Goal: Task Accomplishment & Management: Manage account settings

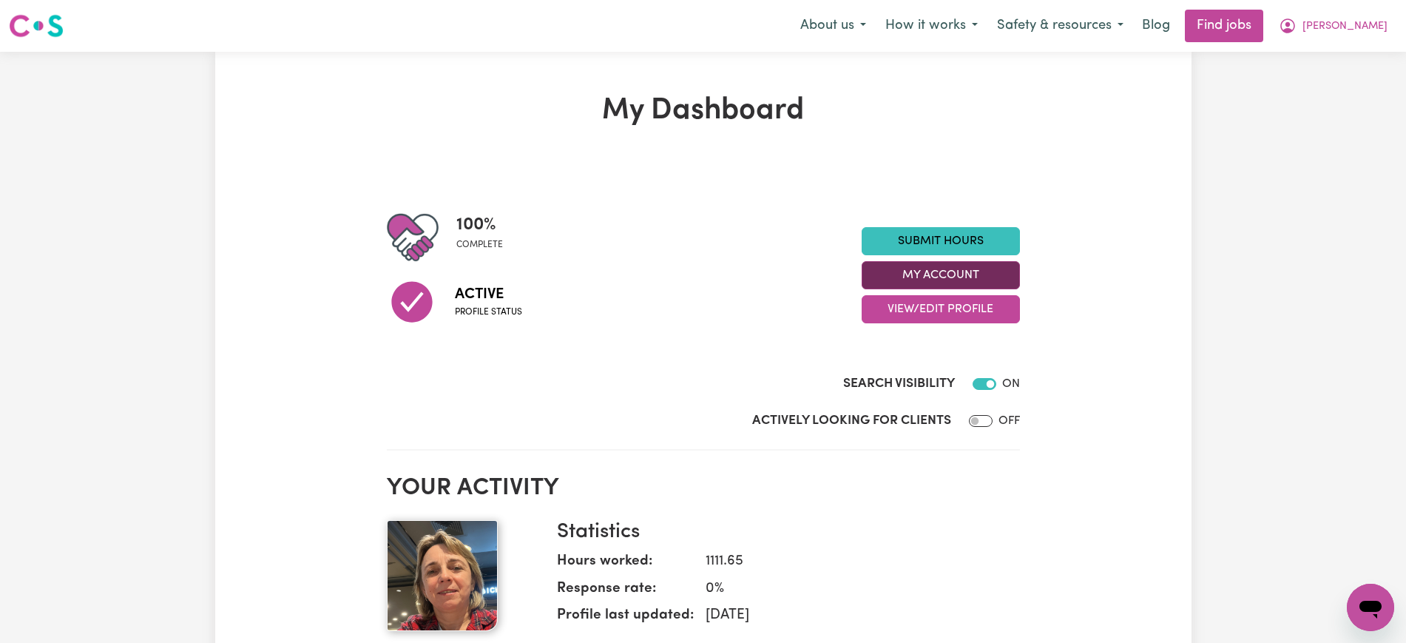
click at [924, 275] on button "My Account" at bounding box center [941, 275] width 158 height 28
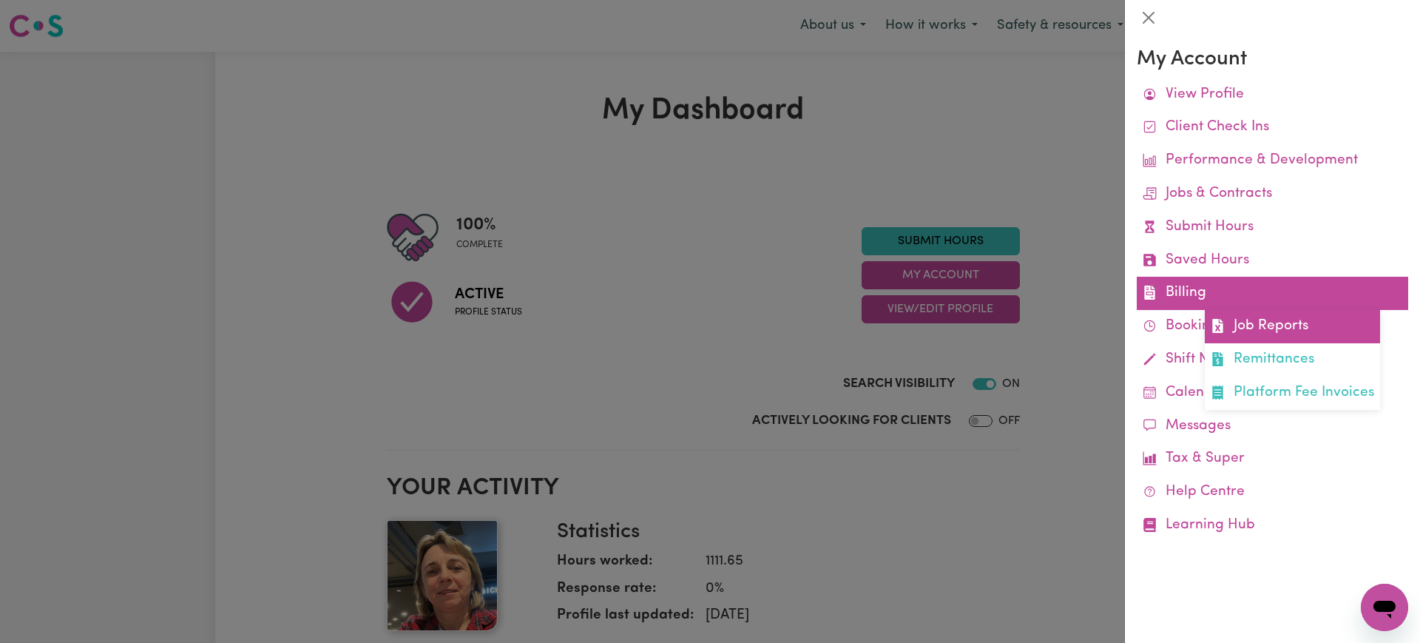
click at [1230, 316] on link "Job Reports" at bounding box center [1292, 326] width 175 height 33
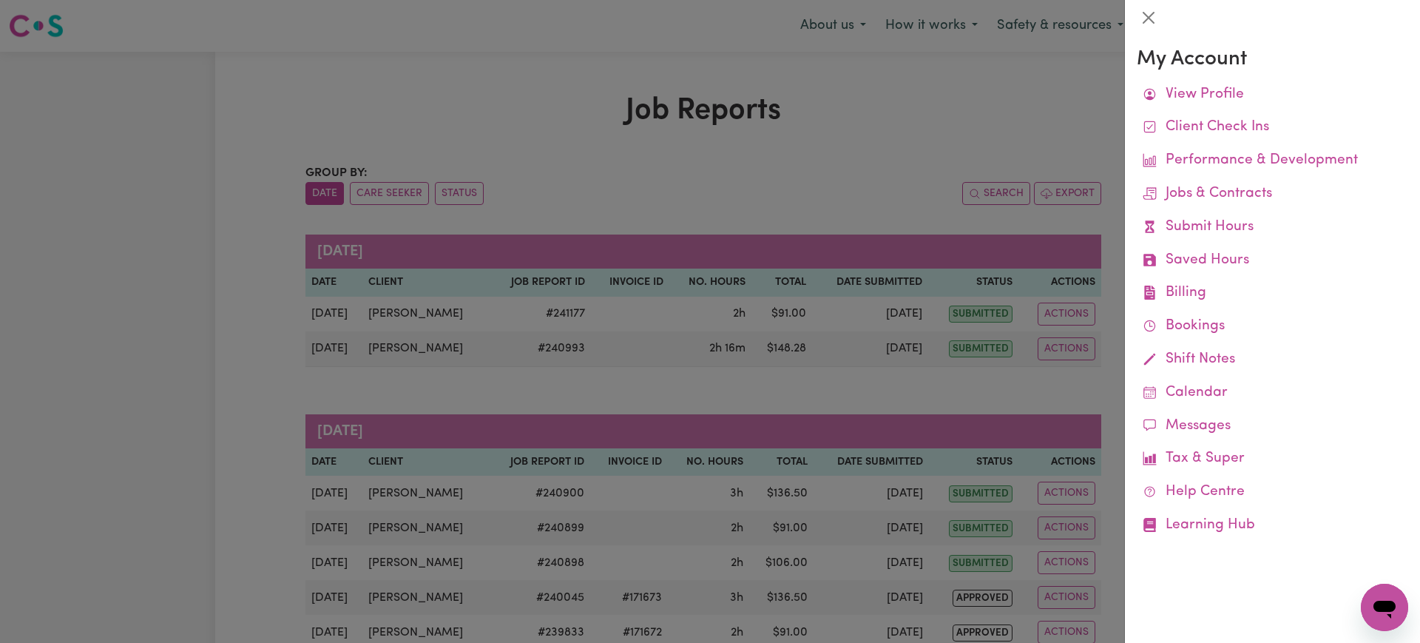
click at [837, 141] on div at bounding box center [710, 321] width 1420 height 643
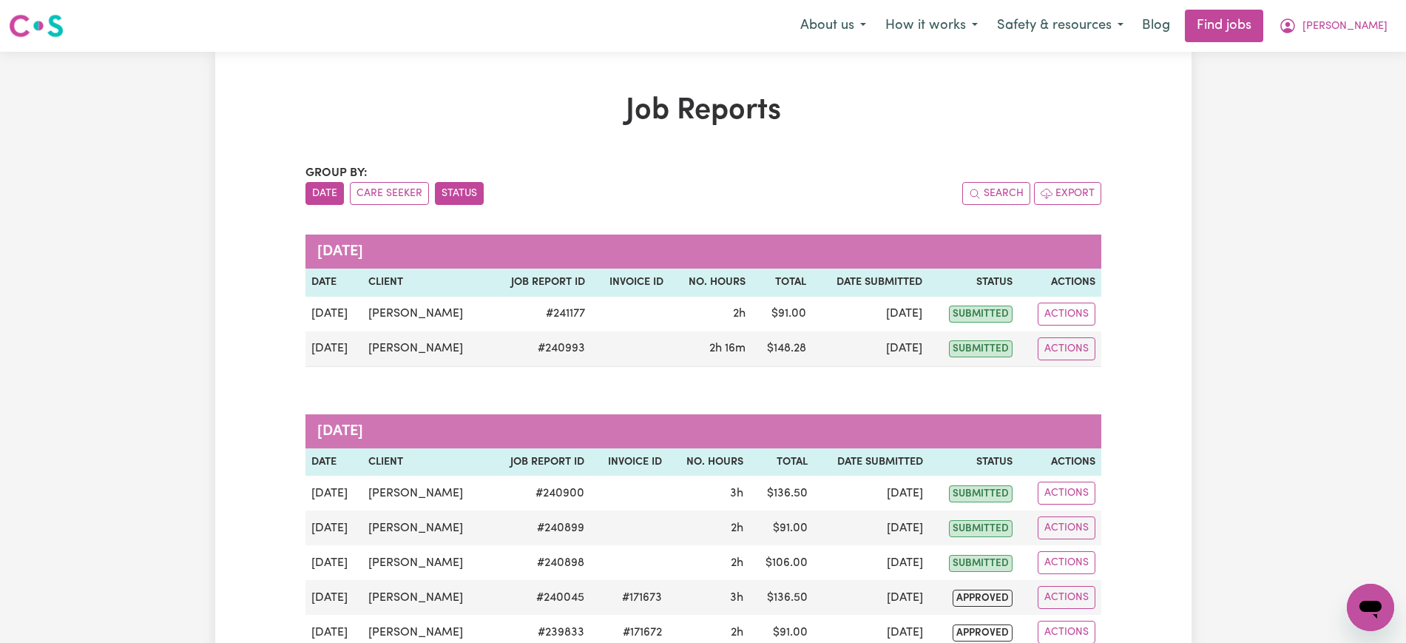
click at [458, 194] on button "Status" at bounding box center [459, 193] width 49 height 23
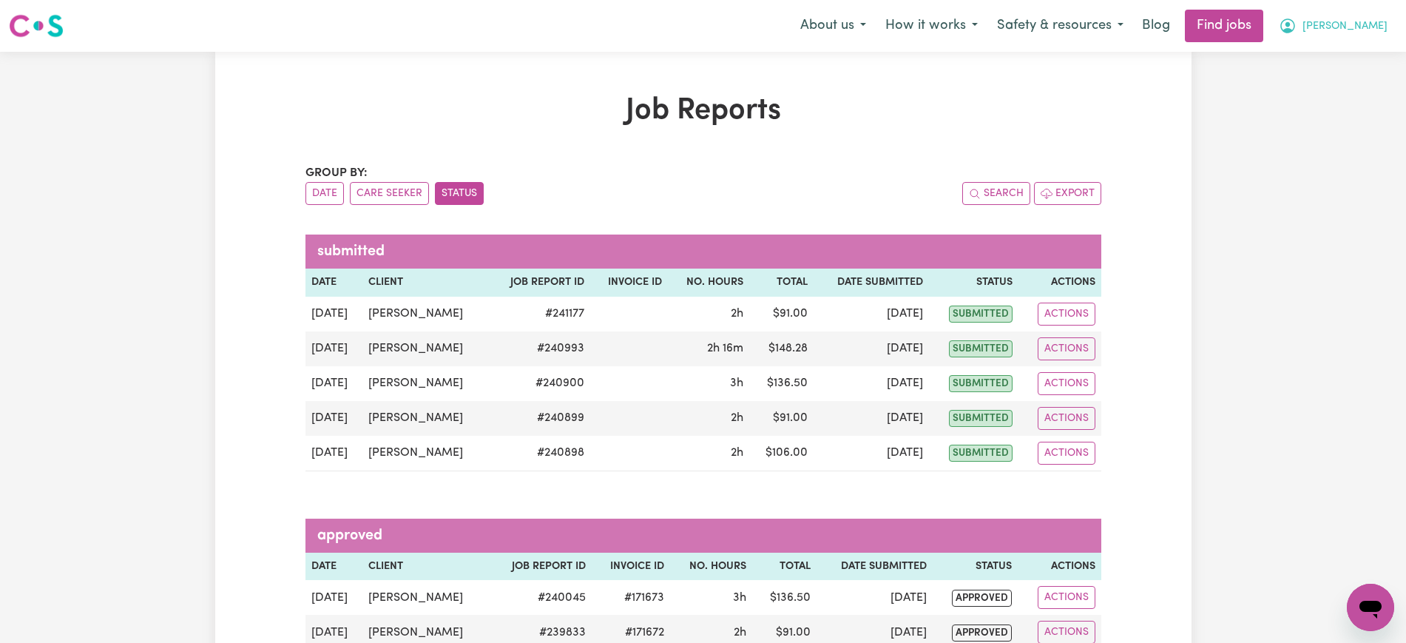
click at [1295, 28] on icon "My Account" at bounding box center [1287, 25] width 15 height 15
click at [1320, 114] on link "Logout" at bounding box center [1338, 113] width 117 height 28
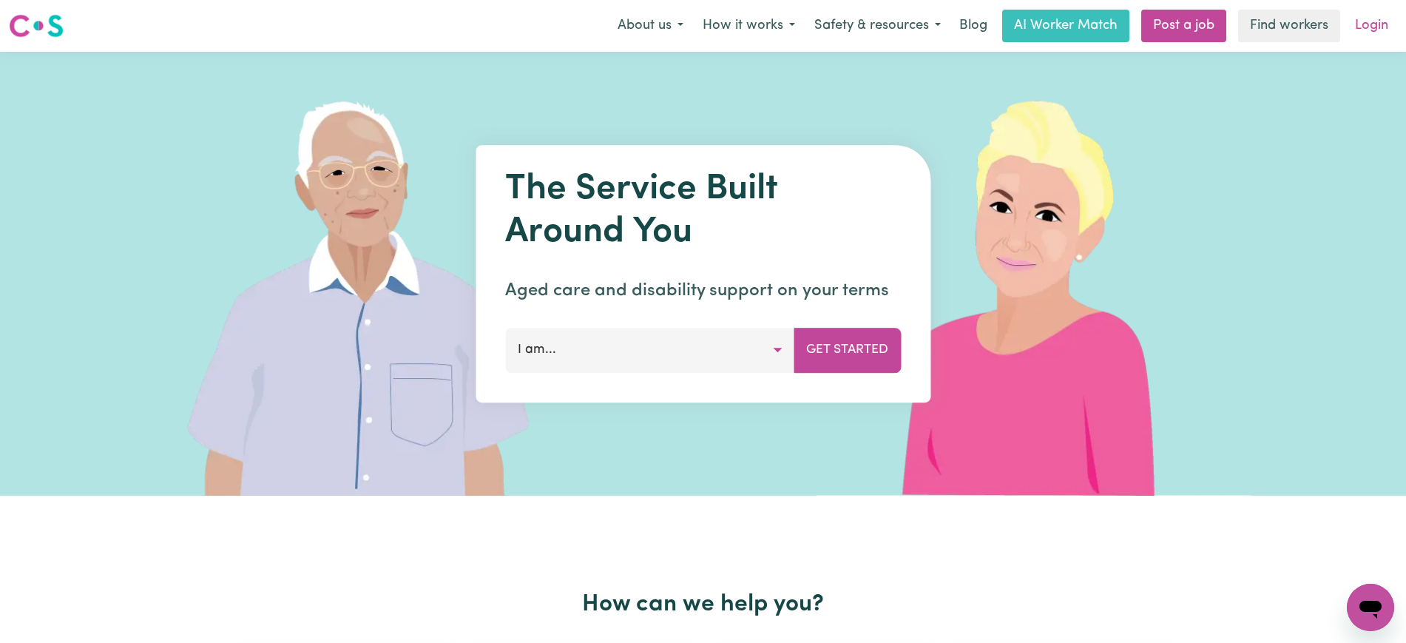
click at [1380, 24] on link "Login" at bounding box center [1371, 26] width 51 height 33
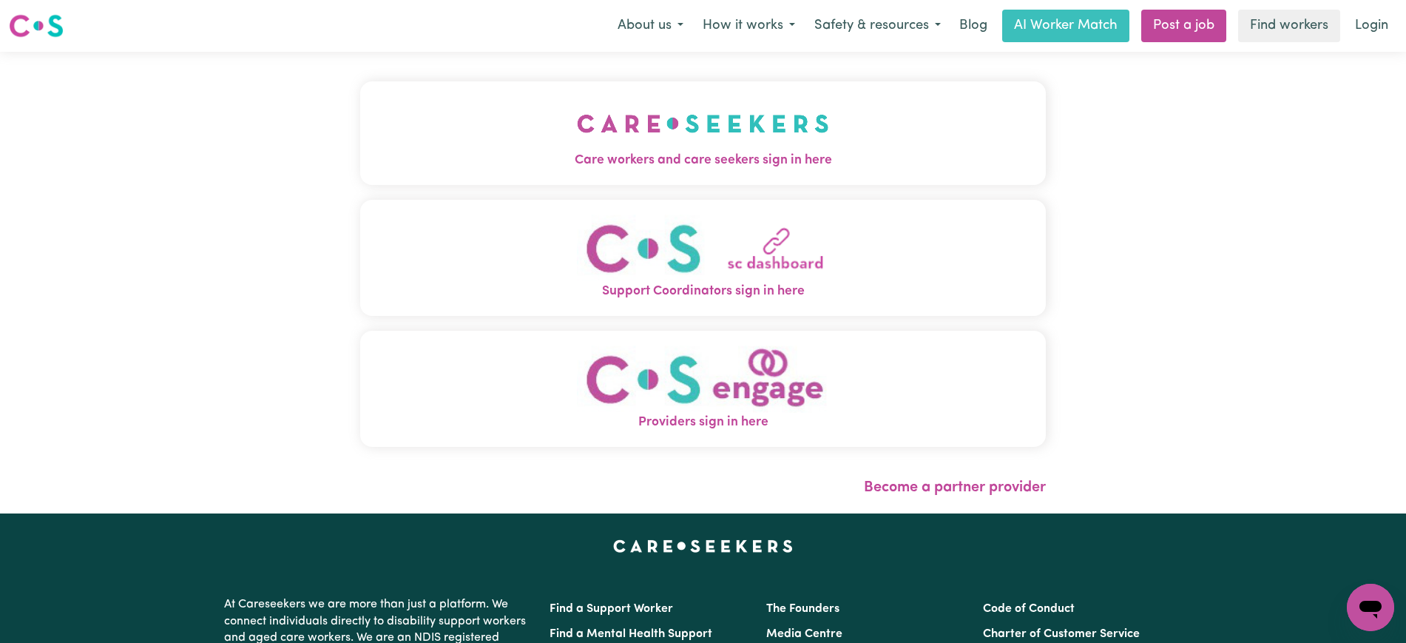
click at [622, 109] on img "Care workers and care seekers sign in here" at bounding box center [703, 123] width 252 height 55
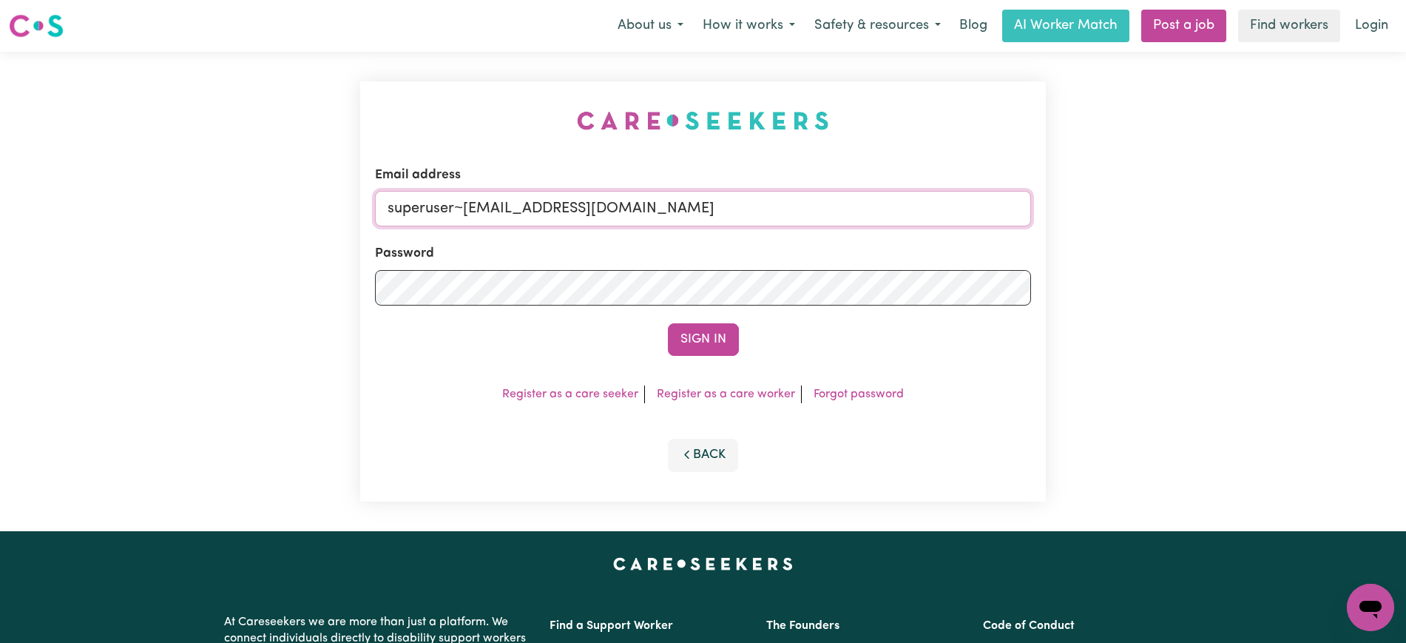
drag, startPoint x: 462, startPoint y: 206, endPoint x: 1081, endPoint y: 201, distance: 619.2
click at [1081, 201] on div "Email address superuser~[EMAIL_ADDRESS][DOMAIN_NAME] Password Sign In Register …" at bounding box center [703, 291] width 1406 height 479
type input "superuser~[EMAIL_ADDRESS][DOMAIN_NAME]"
click at [668, 323] on button "Sign In" at bounding box center [703, 339] width 71 height 33
